Goal: Information Seeking & Learning: Compare options

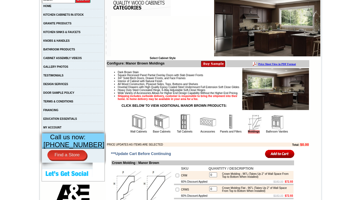
scroll to position [173, 0]
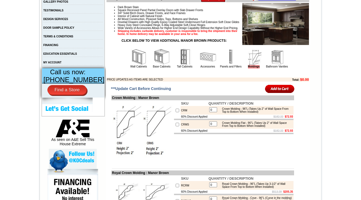
click at [131, 65] on img at bounding box center [139, 57] width 16 height 16
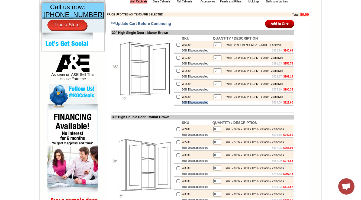
drag, startPoint x: 207, startPoint y: 115, endPoint x: 174, endPoint y: 115, distance: 33.0
click at [174, 105] on tr "60% Discount Applied $569.00 $227.60" at bounding box center [233, 102] width 119 height 4
copy tr "60% Discount Applied"
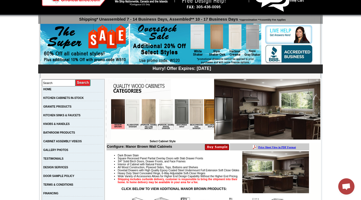
scroll to position [130, 0]
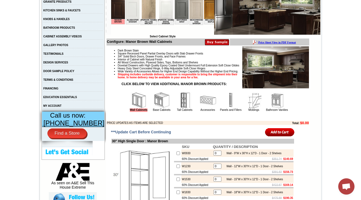
click at [154, 108] on img at bounding box center [162, 100] width 16 height 16
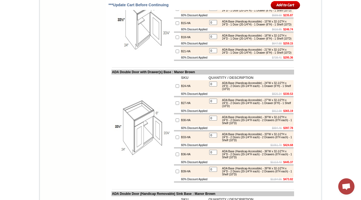
scroll to position [3291, 0]
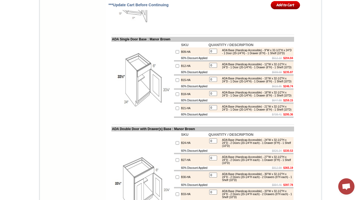
scroll to position [3248, 0]
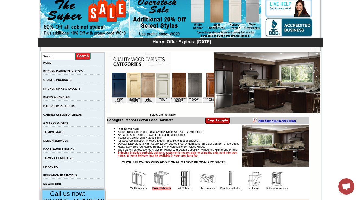
scroll to position [0, 997]
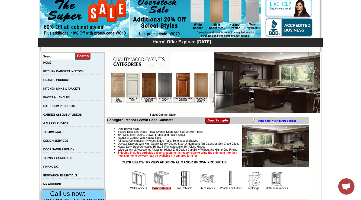
click at [209, 90] on img at bounding box center [216, 85] width 14 height 25
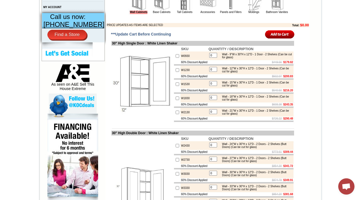
scroll to position [217, 0]
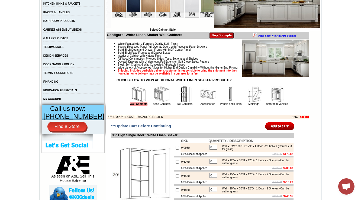
scroll to position [138, 0]
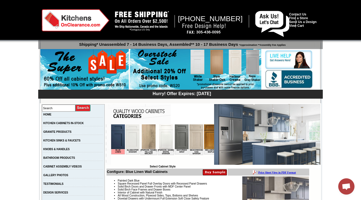
scroll to position [1004, 0]
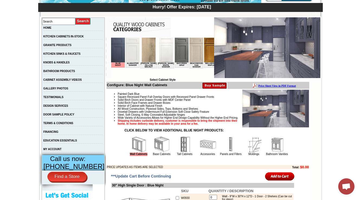
scroll to position [1004, 0]
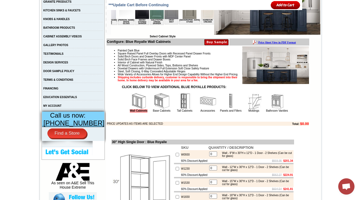
scroll to position [1004, 0]
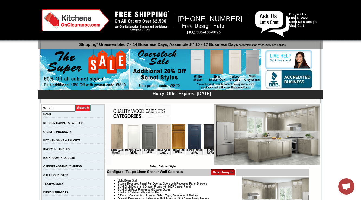
scroll to position [0, 997]
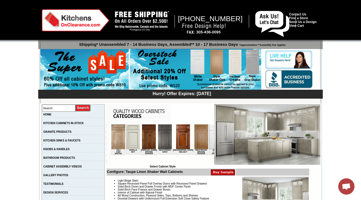
drag, startPoint x: 122, startPoint y: 163, endPoint x: 331, endPoint y: 280, distance: 239.1
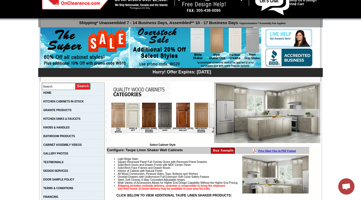
scroll to position [1004, 0]
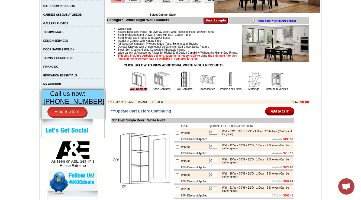
scroll to position [1004, 0]
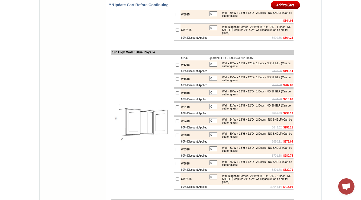
scroll to position [1025, 0]
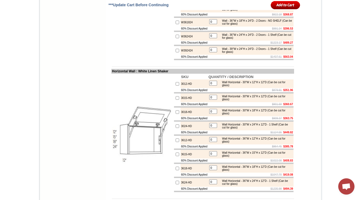
scroll to position [1500, 0]
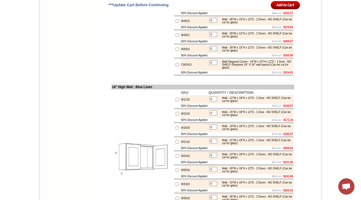
scroll to position [1311, 0]
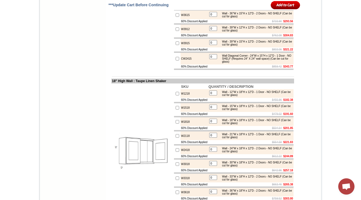
scroll to position [1311, 0]
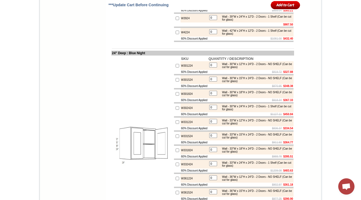
scroll to position [1289, 0]
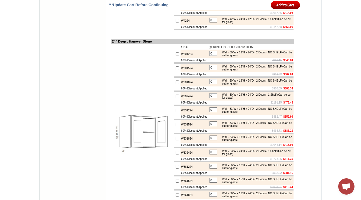
scroll to position [1463, 0]
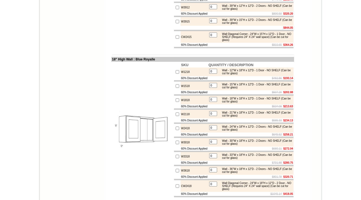
scroll to position [1311, 0]
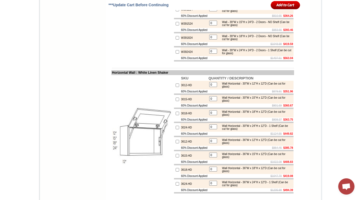
scroll to position [1543, 0]
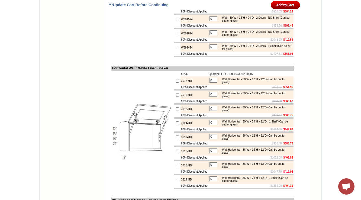
drag, startPoint x: 272, startPoint y: 86, endPoint x: 274, endPoint y: 91, distance: 5.7
drag, startPoint x: 190, startPoint y: 117, endPoint x: 187, endPoint y: 115, distance: 3.1
click at [180, 9] on td "W391224" at bounding box center [193, 5] width 27 height 9
drag, startPoint x: 196, startPoint y: 103, endPoint x: 175, endPoint y: 105, distance: 20.4
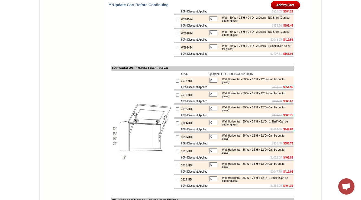
drag, startPoint x: 192, startPoint y: 117, endPoint x: 179, endPoint y: 119, distance: 13.1
click at [180, 9] on td "W391224" at bounding box center [193, 5] width 27 height 9
copy tr "W391224"
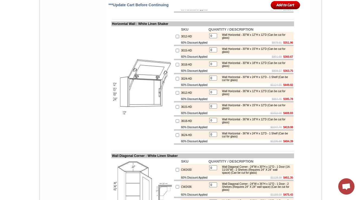
scroll to position [1565, 0]
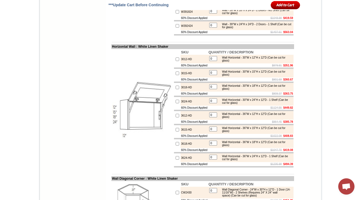
copy div "- NO SHELF (Can be cut for glass)"
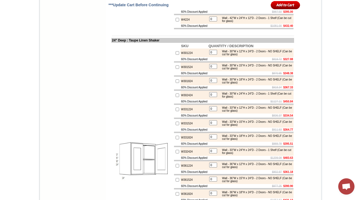
scroll to position [1545, 0]
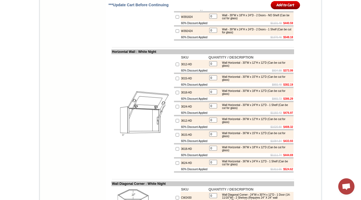
scroll to position [1502, 0]
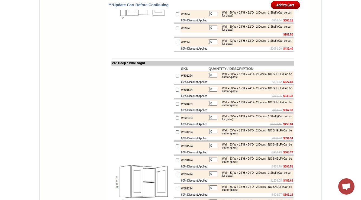
scroll to position [1545, 0]
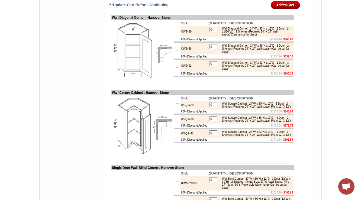
scroll to position [1701, 0]
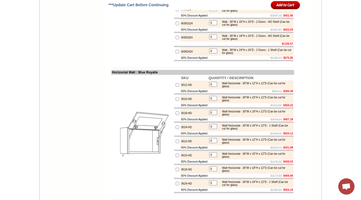
scroll to position [1524, 0]
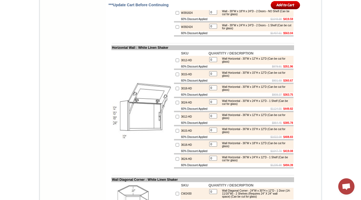
drag, startPoint x: 273, startPoint y: 95, endPoint x: 275, endPoint y: 99, distance: 4.7
copy div "- NO SHELF (Can be cut for glass)"
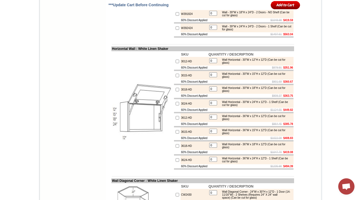
drag, startPoint x: 274, startPoint y: 113, endPoint x: 276, endPoint y: 116, distance: 4.1
click at [276, 3] on div "Wall - 39"W x 15"H x 24"D - 2 Doors - NO SHELF (Can be cut for glass)" at bounding box center [255, 0] width 73 height 6
copy div "- NO SHELF (Can be cut for glass)"
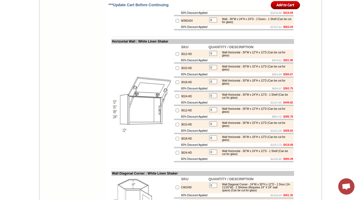
scroll to position [1700, 0]
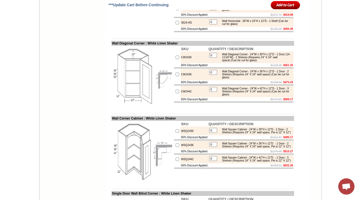
drag, startPoint x: 186, startPoint y: 44, endPoint x: 173, endPoint y: 42, distance: 13.3
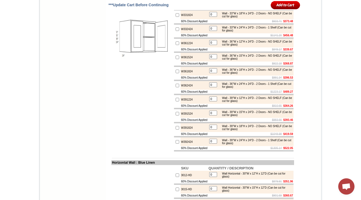
scroll to position [1544, 0]
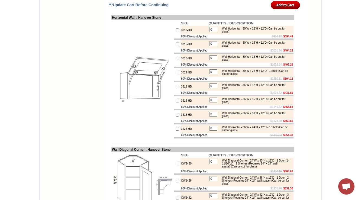
scroll to position [1549, 0]
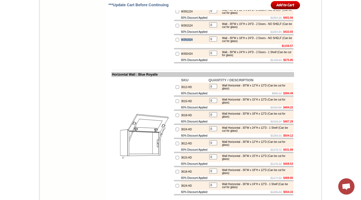
drag, startPoint x: 192, startPoint y: 153, endPoint x: 171, endPoint y: 154, distance: 20.9
click at [174, 44] on tr "W391824 0 Wall - 39"W x 18"H x 24"D - 2 Doors - NO SHELF (Can be cut for glass)" at bounding box center [233, 39] width 119 height 9
copy tr "W391824"
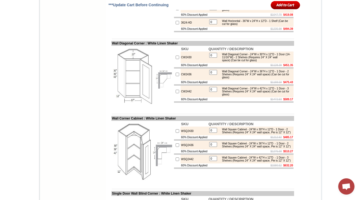
scroll to position [2143, 0]
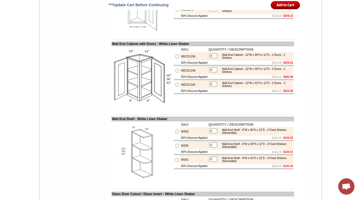
drag, startPoint x: 178, startPoint y: 73, endPoint x: 171, endPoint y: 74, distance: 6.2
copy tr "BLW42/4536"
drag, startPoint x: 221, startPoint y: 67, endPoint x: 243, endPoint y: 82, distance: 26.5
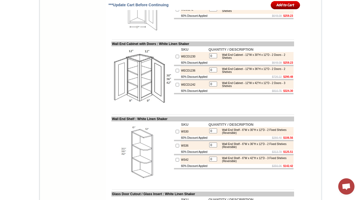
copy div "Wall Blind Corner - 42"W x 36"H x 12"D - 2 Doors (27"W x 36"H) - 2 Shelves - Ac…"
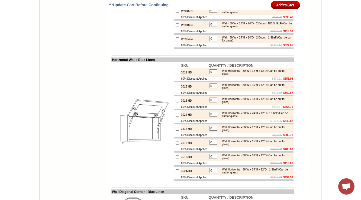
scroll to position [2128, 0]
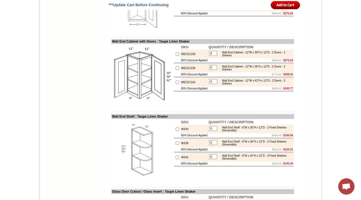
scroll to position [2131, 0]
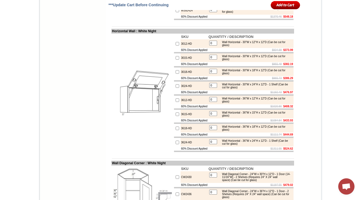
scroll to position [2128, 0]
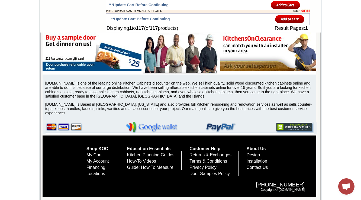
scroll to position [2128, 0]
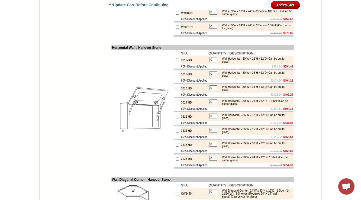
scroll to position [2131, 0]
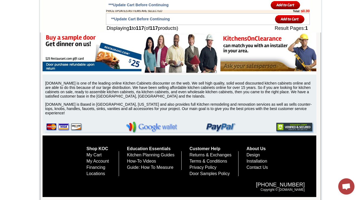
scroll to position [2128, 0]
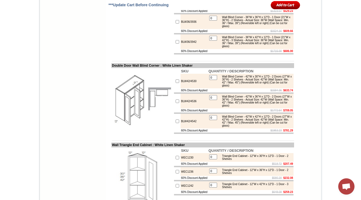
scroll to position [2014, 0]
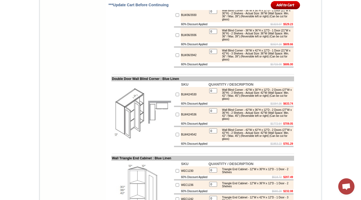
scroll to position [1962, 0]
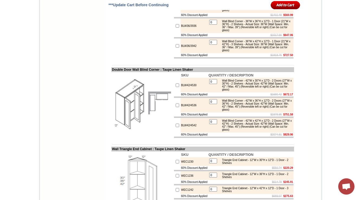
scroll to position [2001, 0]
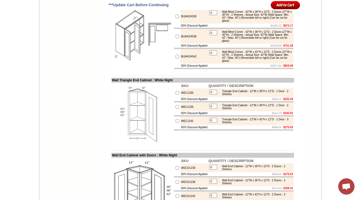
scroll to position [2078, 0]
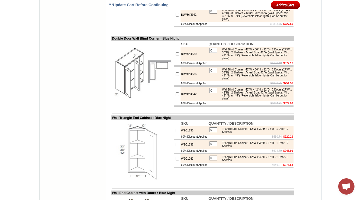
scroll to position [2021, 0]
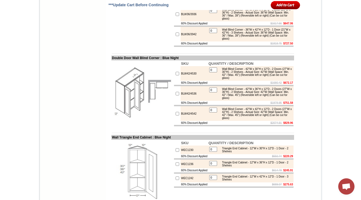
drag, startPoint x: 193, startPoint y: 120, endPoint x: 176, endPoint y: 122, distance: 17.5
copy td "BLW30/3342"
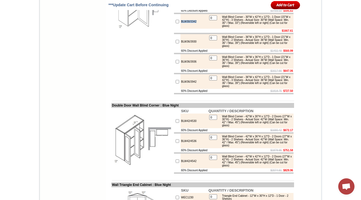
scroll to position [1977, 0]
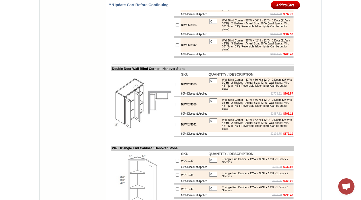
scroll to position [2010, 0]
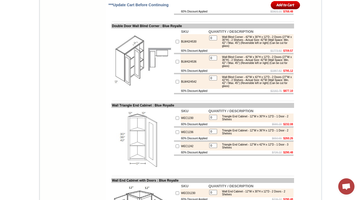
scroll to position [2063, 0]
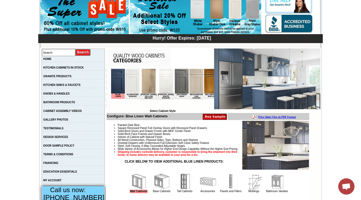
scroll to position [164, 0]
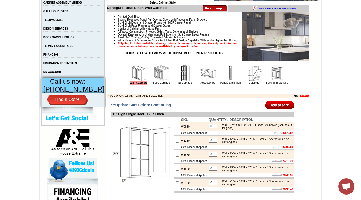
click at [157, 80] on img at bounding box center [162, 73] width 16 height 16
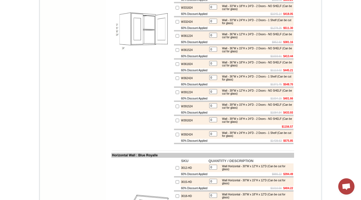
scroll to position [230, 0]
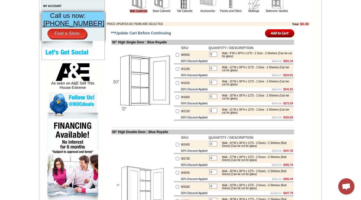
click at [159, 9] on img at bounding box center [162, 1] width 16 height 16
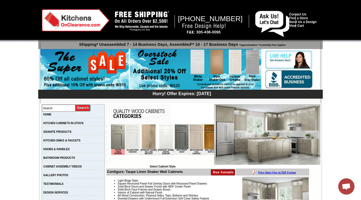
scroll to position [152, 0]
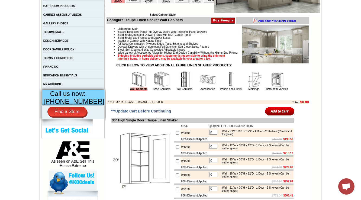
click at [157, 87] on img at bounding box center [162, 79] width 16 height 16
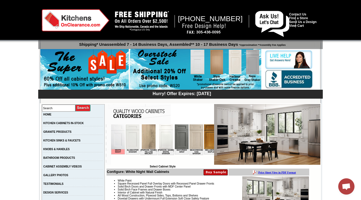
scroll to position [130, 0]
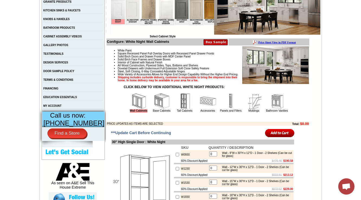
click at [154, 109] on img at bounding box center [162, 101] width 16 height 16
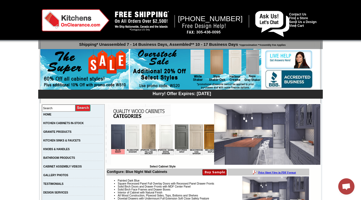
scroll to position [152, 0]
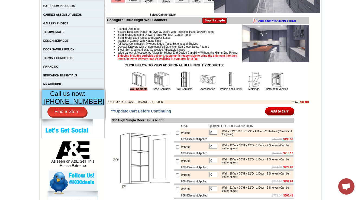
click at [154, 87] on img at bounding box center [162, 79] width 16 height 16
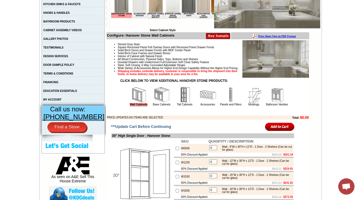
scroll to position [71, 0]
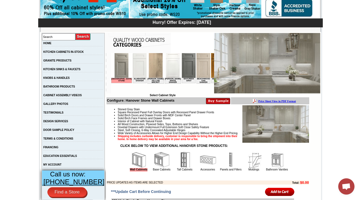
click at [157, 168] on img at bounding box center [162, 160] width 16 height 16
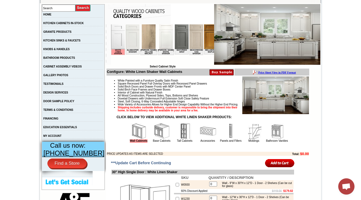
scroll to position [108, 0]
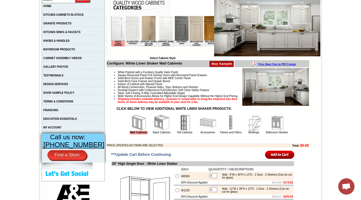
click at [154, 129] on img at bounding box center [162, 123] width 16 height 16
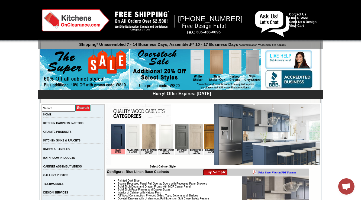
scroll to position [2912, 0]
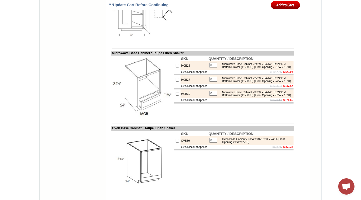
scroll to position [3064, 0]
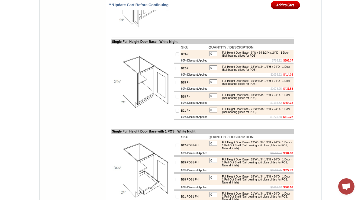
scroll to position [1024, 0]
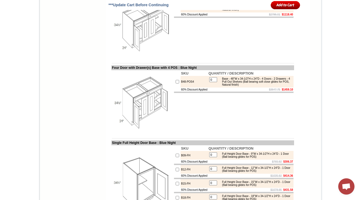
scroll to position [981, 0]
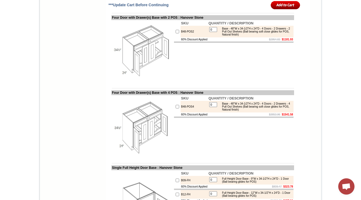
scroll to position [981, 0]
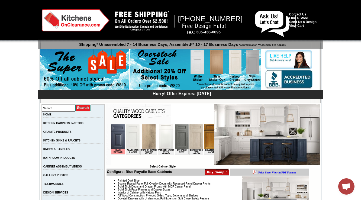
scroll to position [3064, 0]
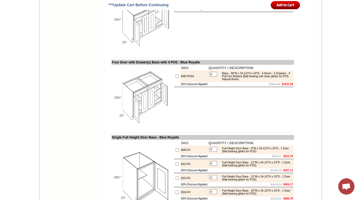
scroll to position [937, 0]
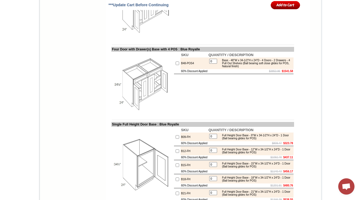
drag, startPoint x: 258, startPoint y: 60, endPoint x: 219, endPoint y: 54, distance: 39.5
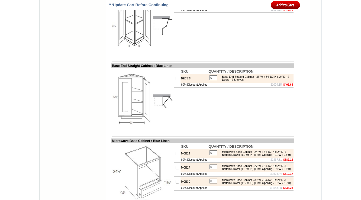
scroll to position [894, 0]
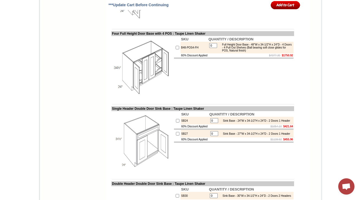
scroll to position [894, 0]
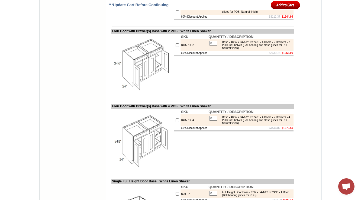
scroll to position [967, 0]
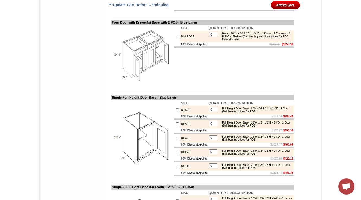
scroll to position [1743, 0]
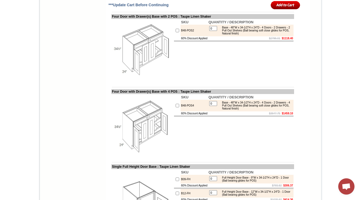
scroll to position [960, 0]
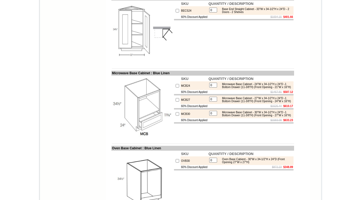
scroll to position [970, 0]
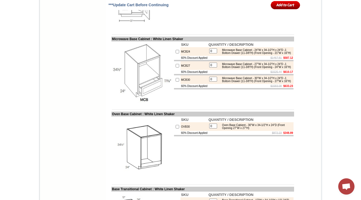
scroll to position [3198, 0]
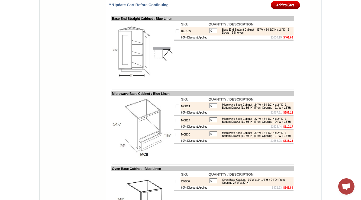
scroll to position [3154, 0]
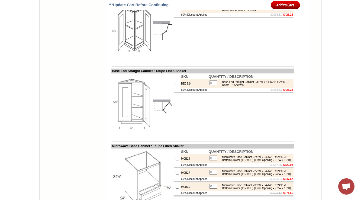
scroll to position [3154, 0]
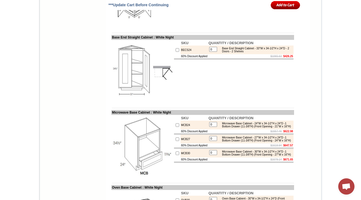
scroll to position [3154, 0]
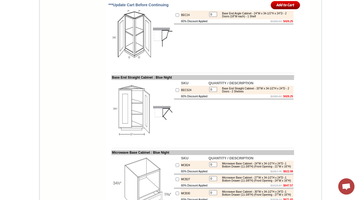
scroll to position [3176, 0]
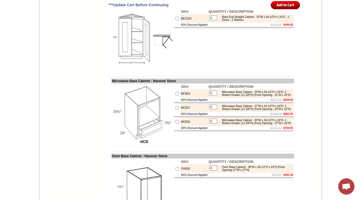
scroll to position [3176, 0]
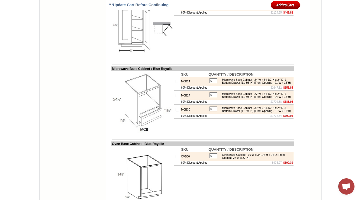
scroll to position [3176, 0]
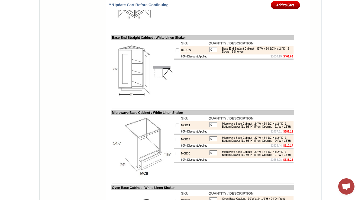
scroll to position [2888, 0]
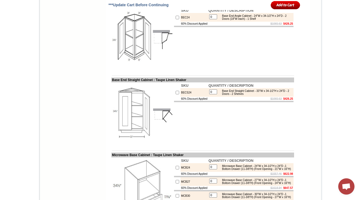
scroll to position [2888, 0]
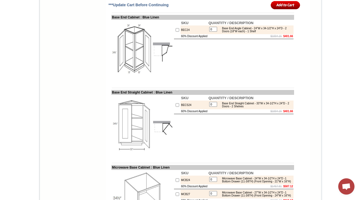
scroll to position [2888, 0]
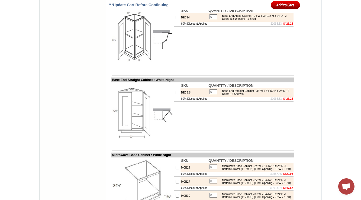
scroll to position [2888, 0]
